Goal: Information Seeking & Learning: Find specific fact

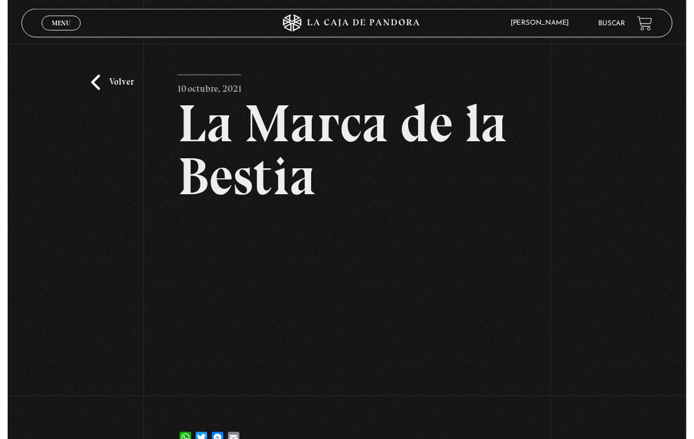
scroll to position [59, 0]
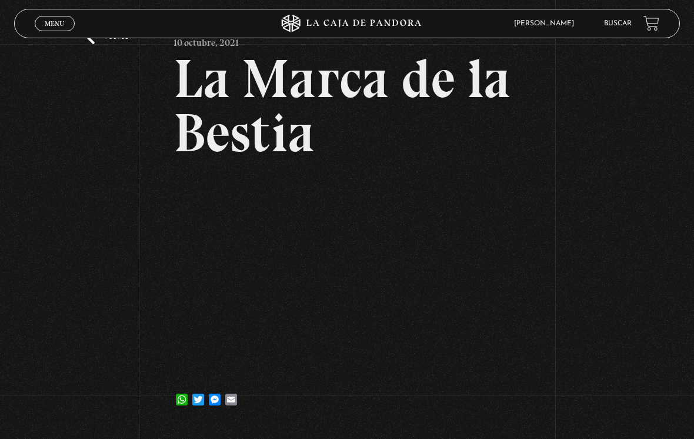
click at [625, 26] on link "Buscar" at bounding box center [618, 23] width 28 height 7
click at [625, 24] on link "Buscar" at bounding box center [618, 23] width 28 height 7
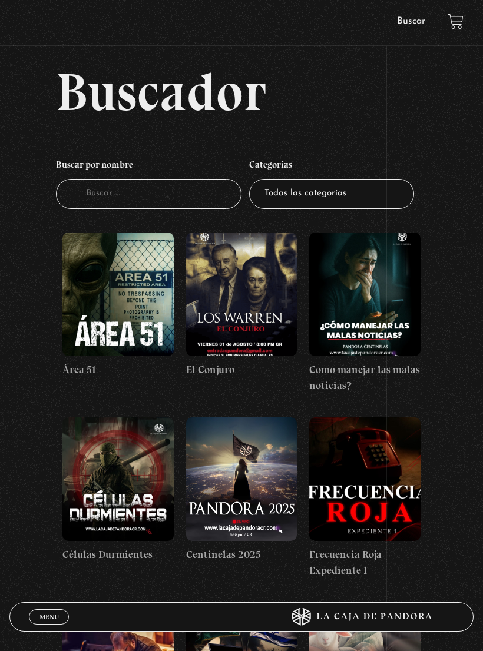
click at [149, 197] on input "Buscador" at bounding box center [148, 194] width 185 height 30
type input "FEMA"
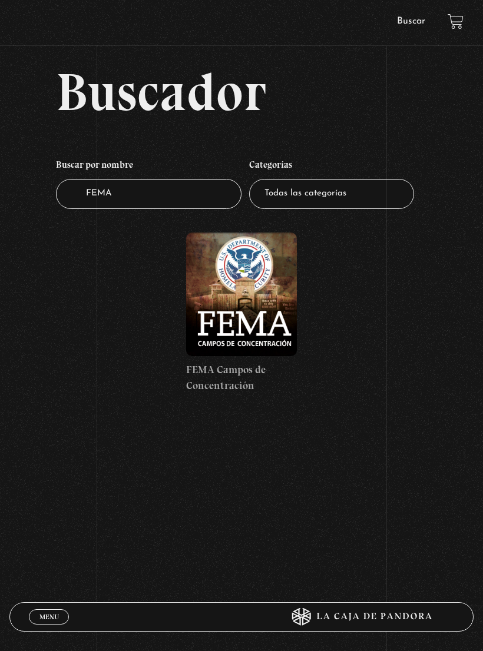
click at [255, 307] on figure at bounding box center [241, 294] width 111 height 124
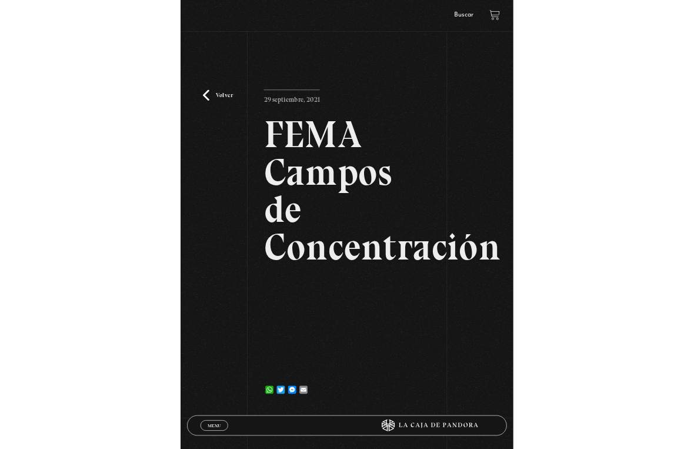
scroll to position [14, 0]
